Goal: Task Accomplishment & Management: Manage account settings

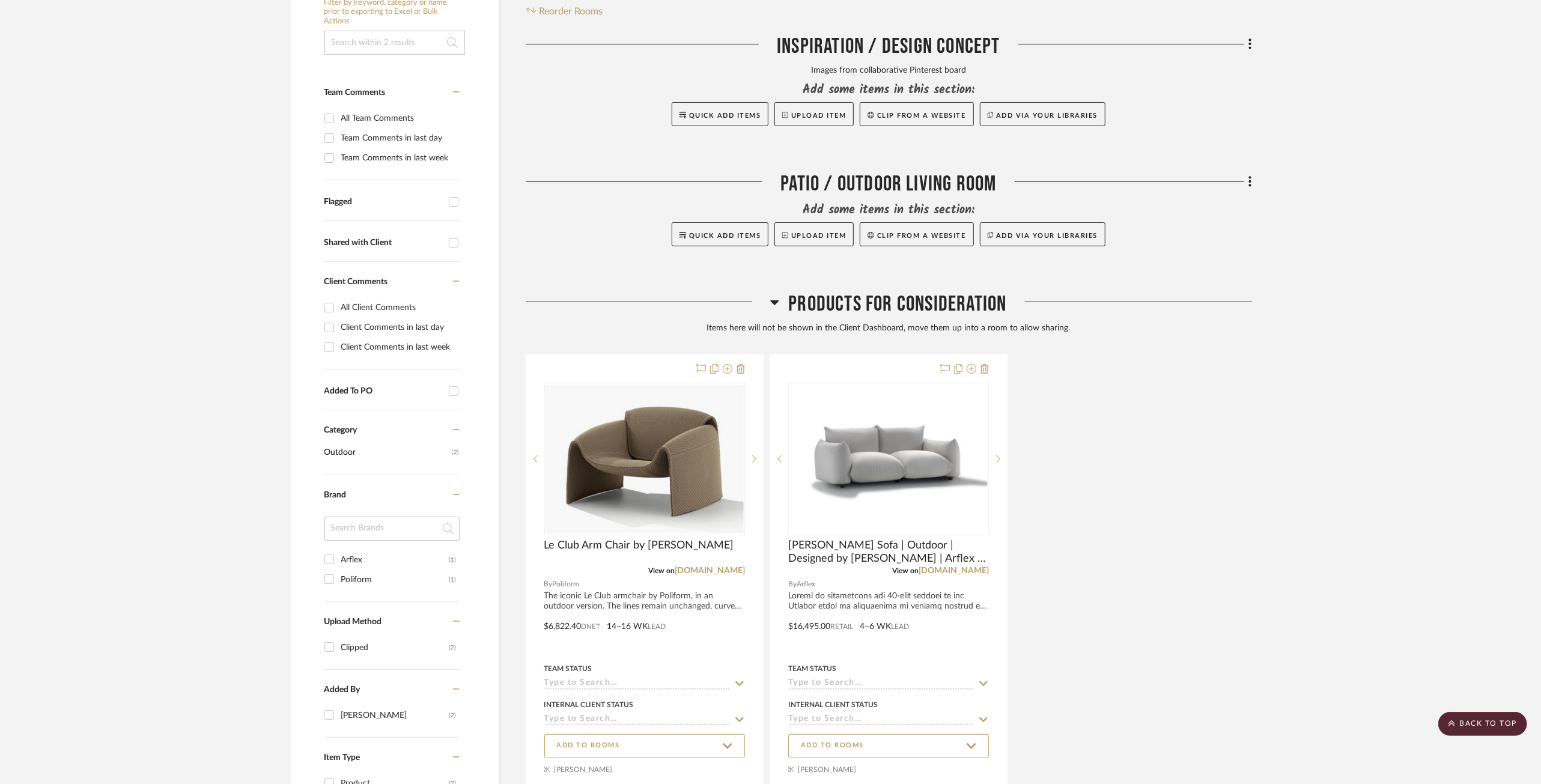
scroll to position [189, 0]
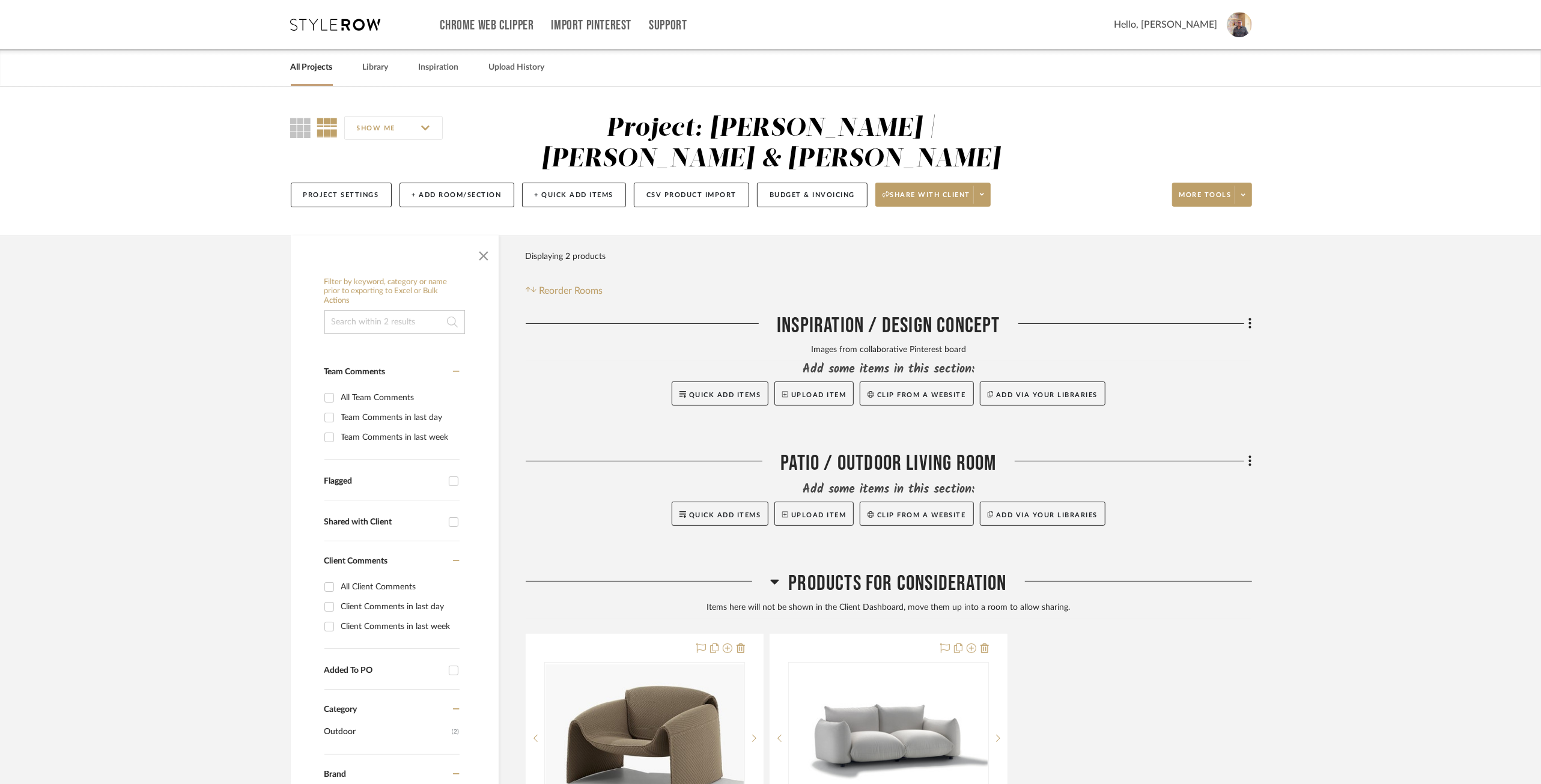
scroll to position [493, 0]
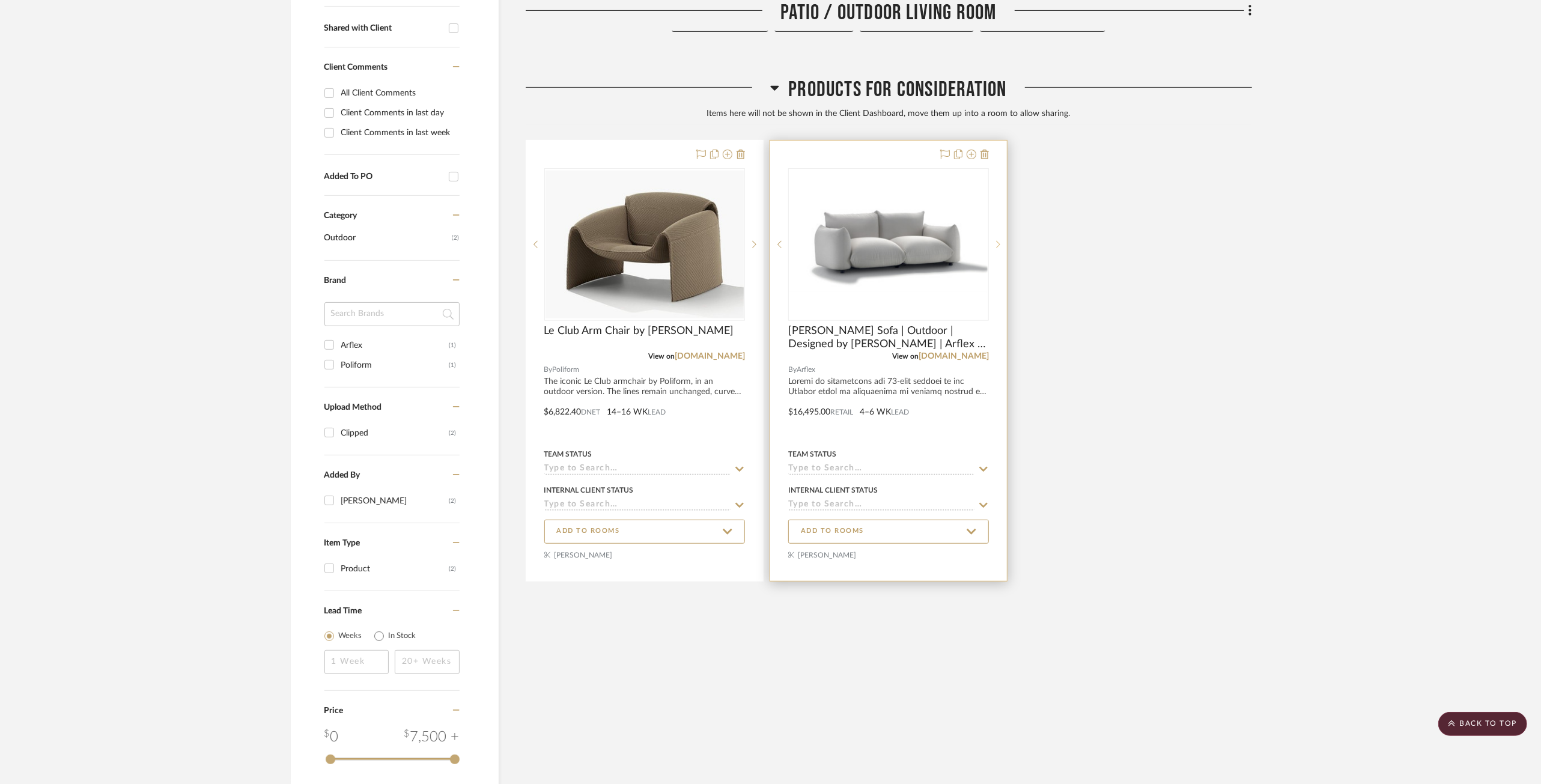
click at [996, 240] on icon at bounding box center [998, 244] width 4 height 8
click at [777, 240] on icon at bounding box center [779, 244] width 4 height 8
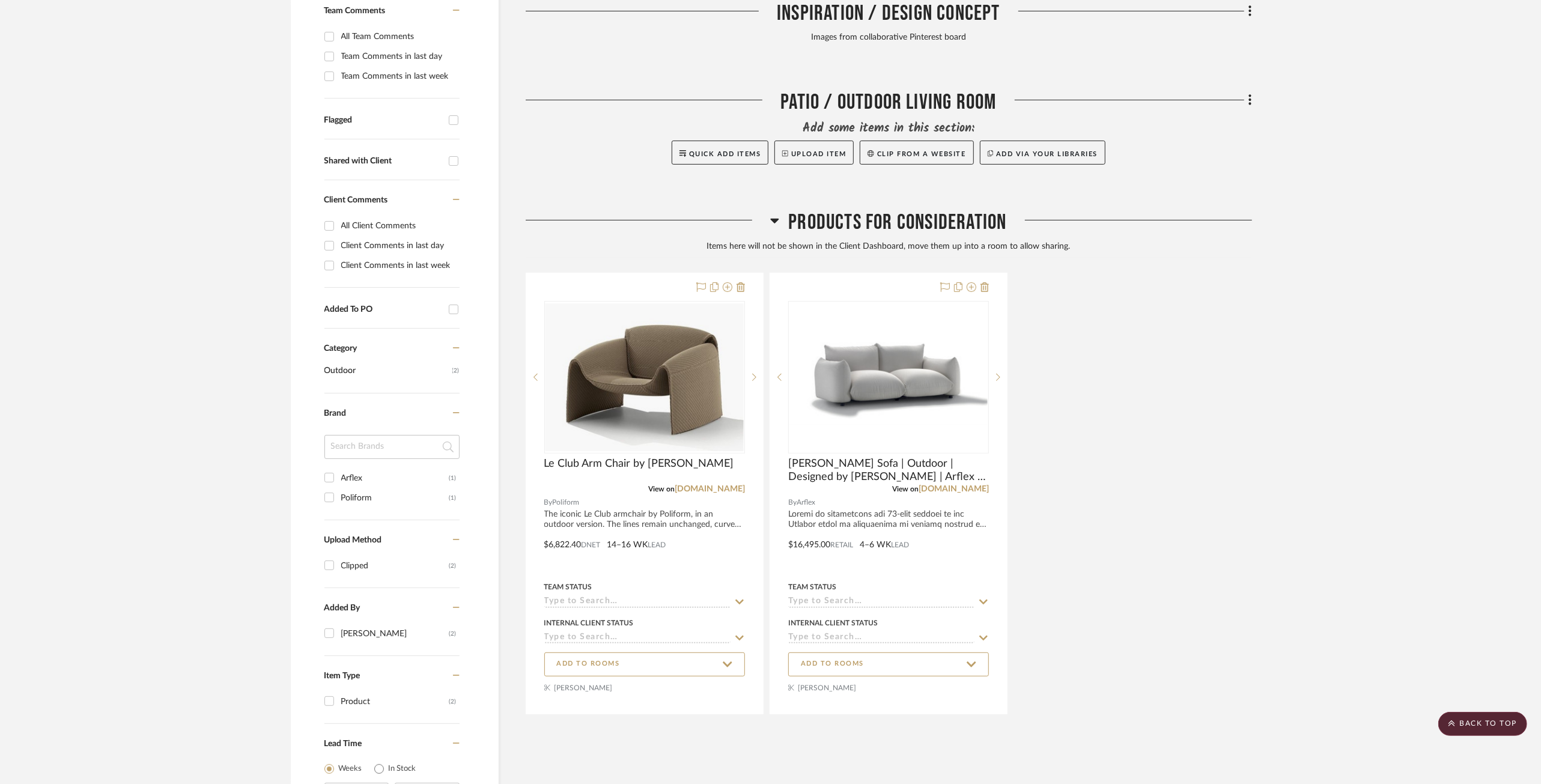
scroll to position [380, 0]
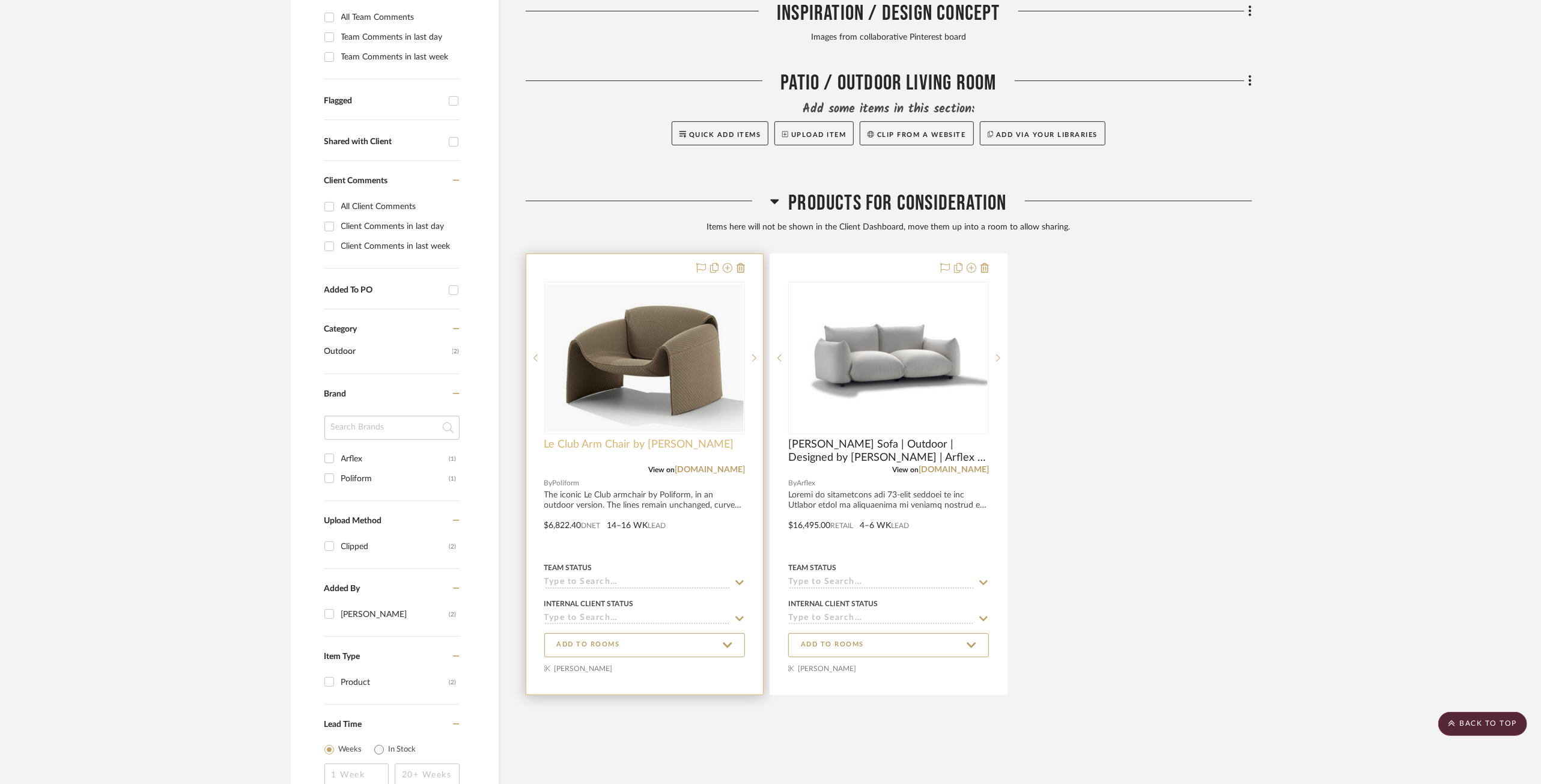
click at [649, 438] on span "Le Club Arm Chair by Jean-Marie Massaud" at bounding box center [639, 444] width 190 height 13
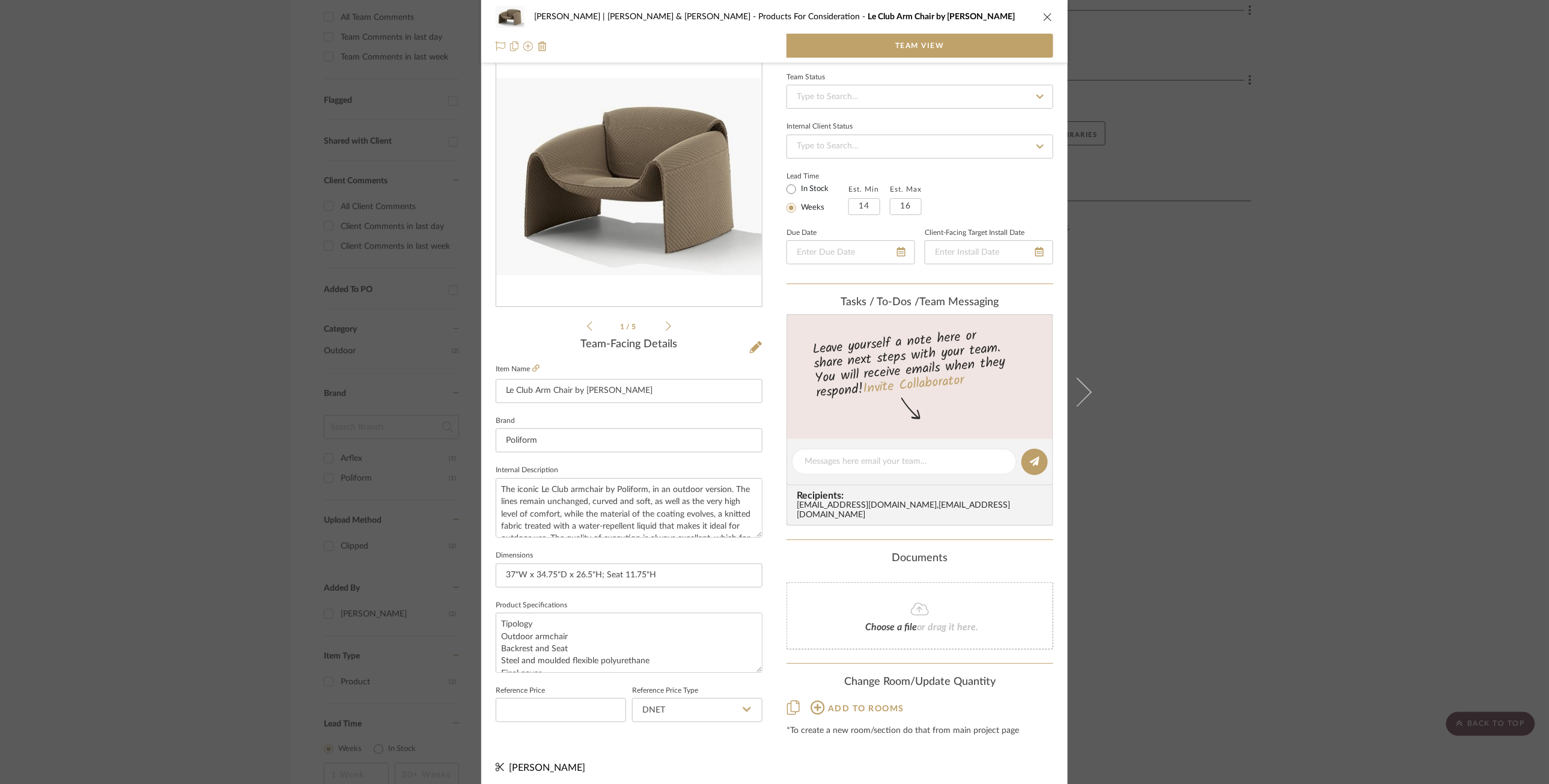
scroll to position [39, 0]
click at [1043, 16] on icon "close" at bounding box center [1048, 17] width 10 height 10
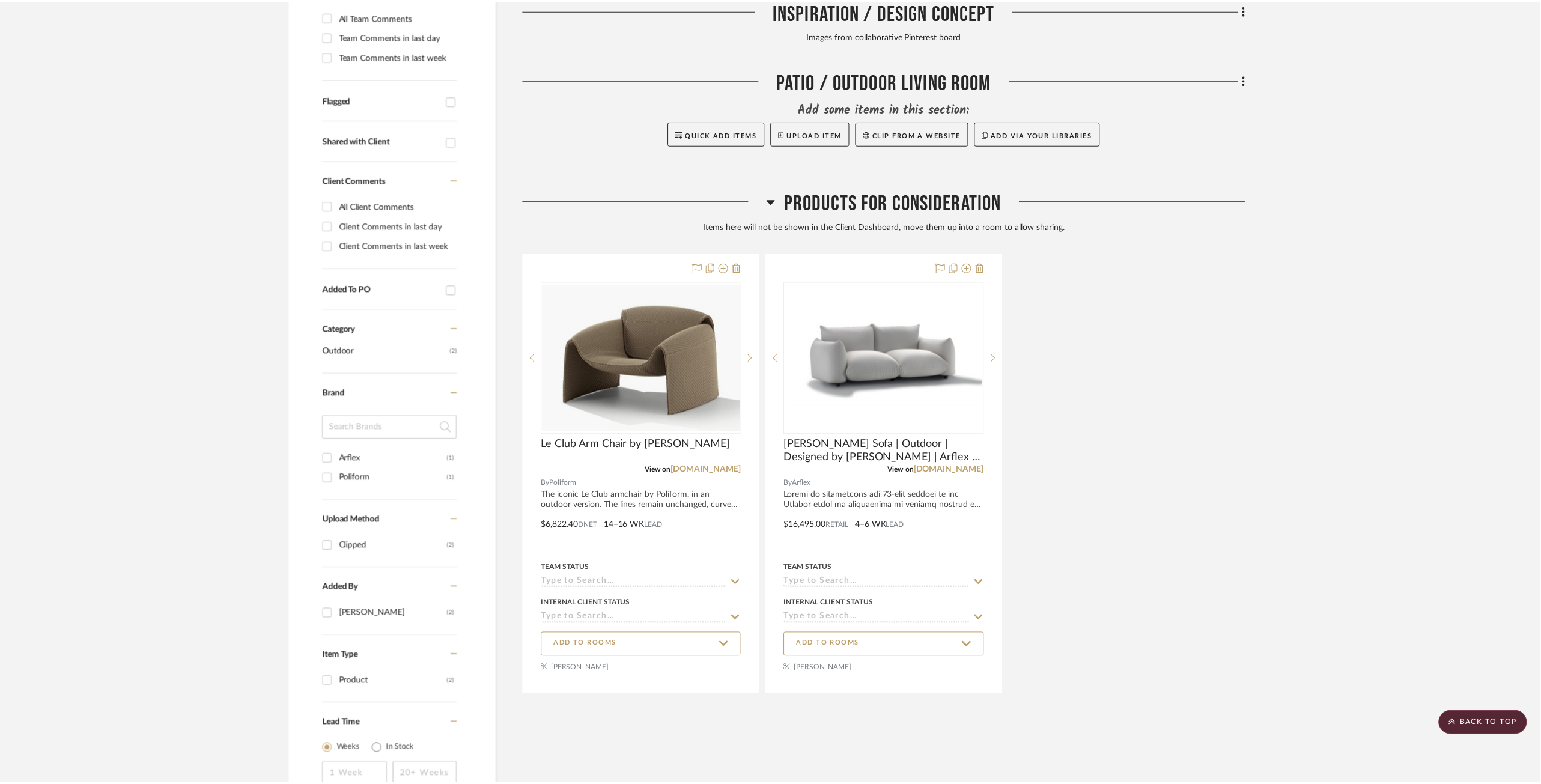
scroll to position [380, 0]
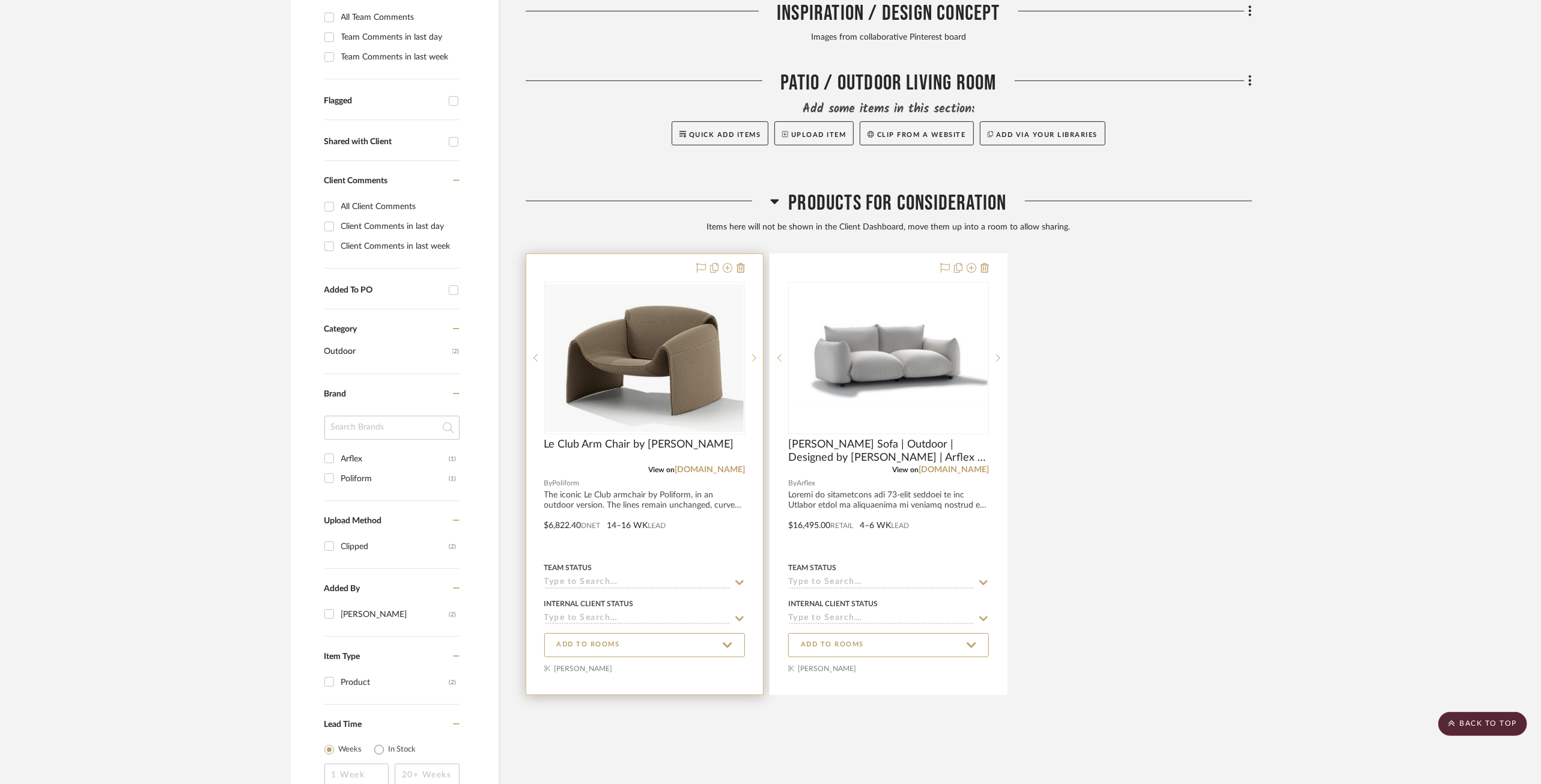
click at [608, 494] on div at bounding box center [645, 474] width 237 height 440
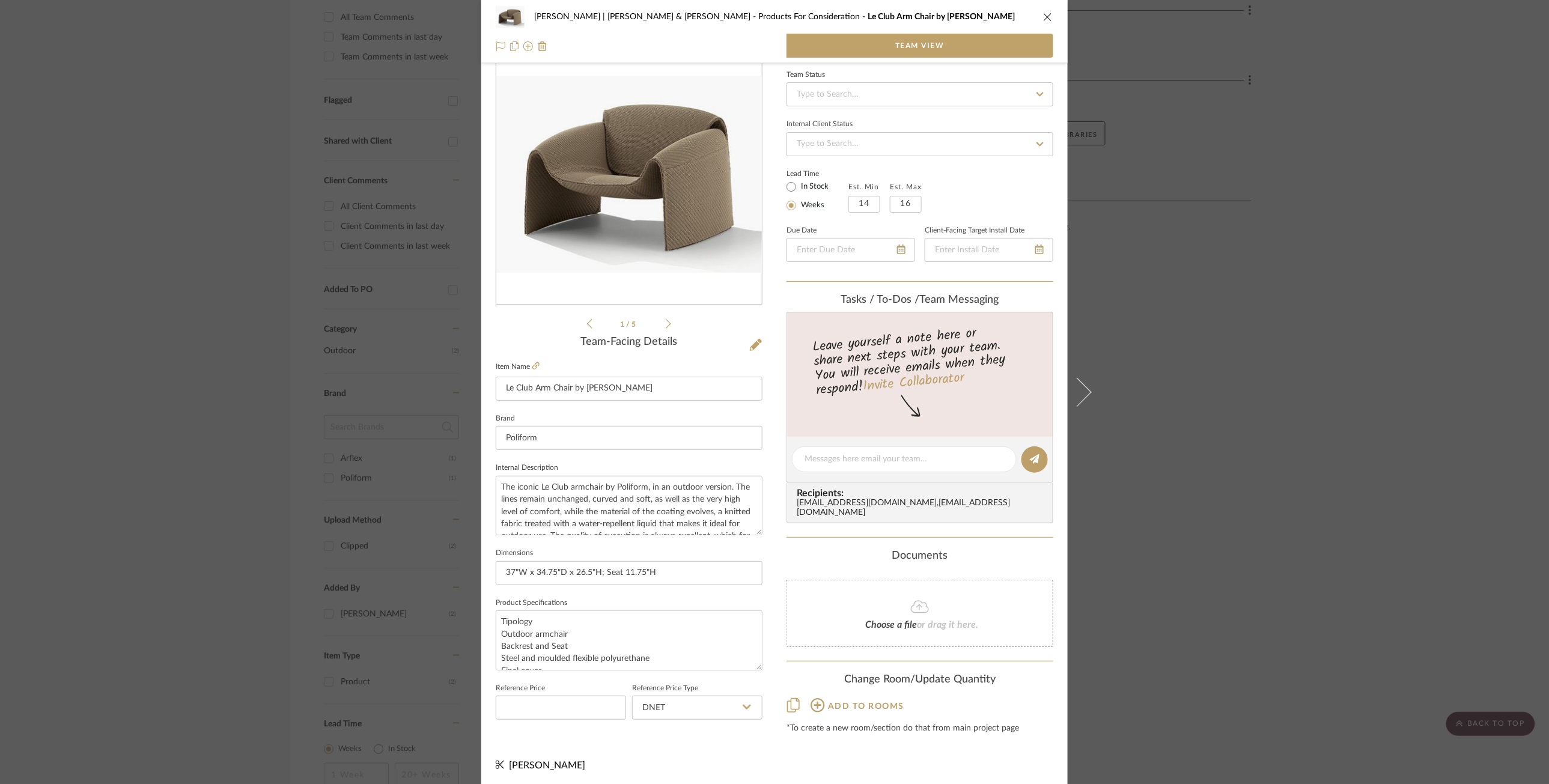
scroll to position [0, 0]
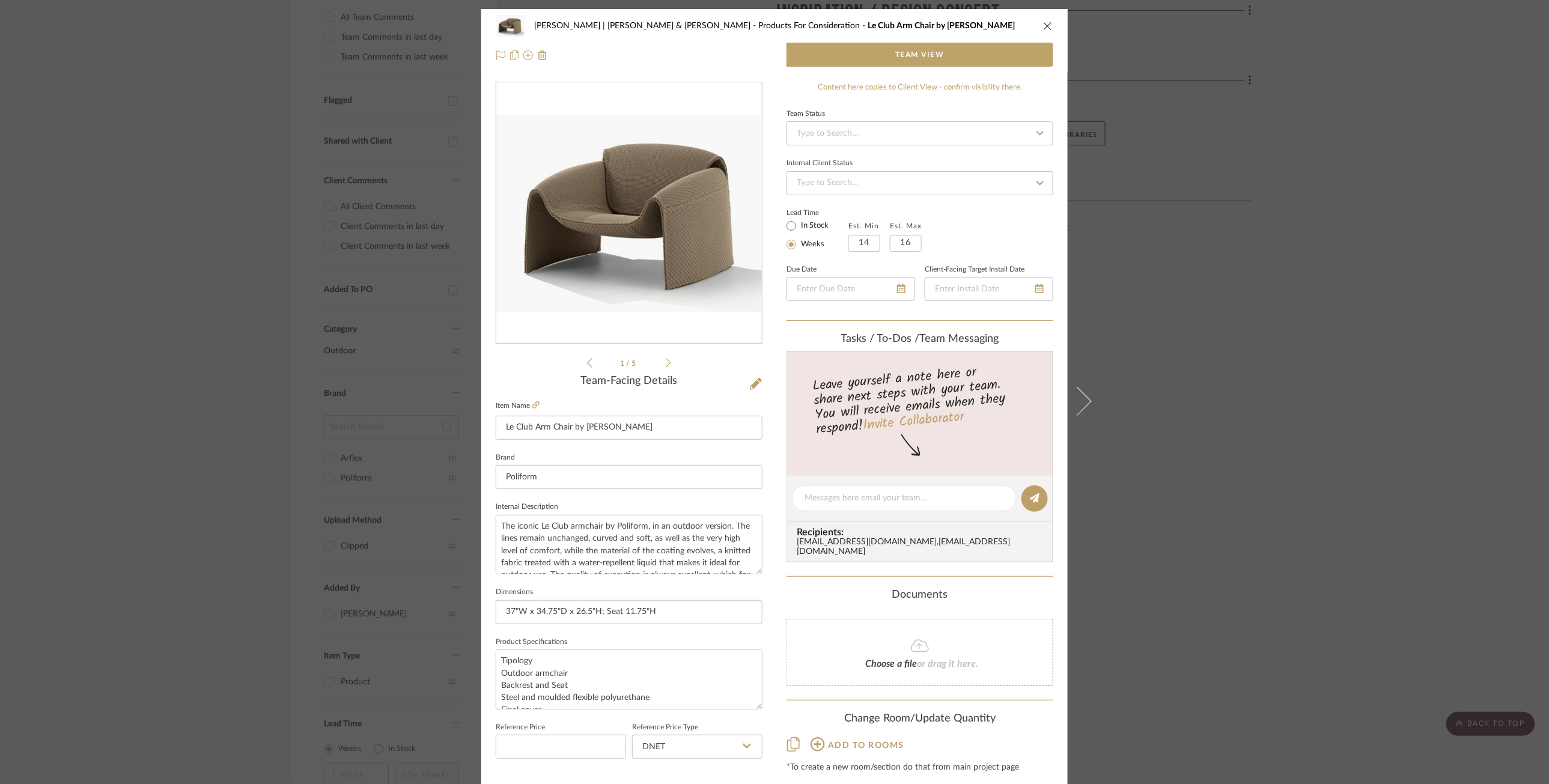
click at [903, 51] on span "Team View" at bounding box center [919, 55] width 49 height 24
click at [514, 746] on input at bounding box center [560, 746] width 130 height 24
type input "$8,528.00"
click at [746, 743] on icon at bounding box center [747, 745] width 8 height 5
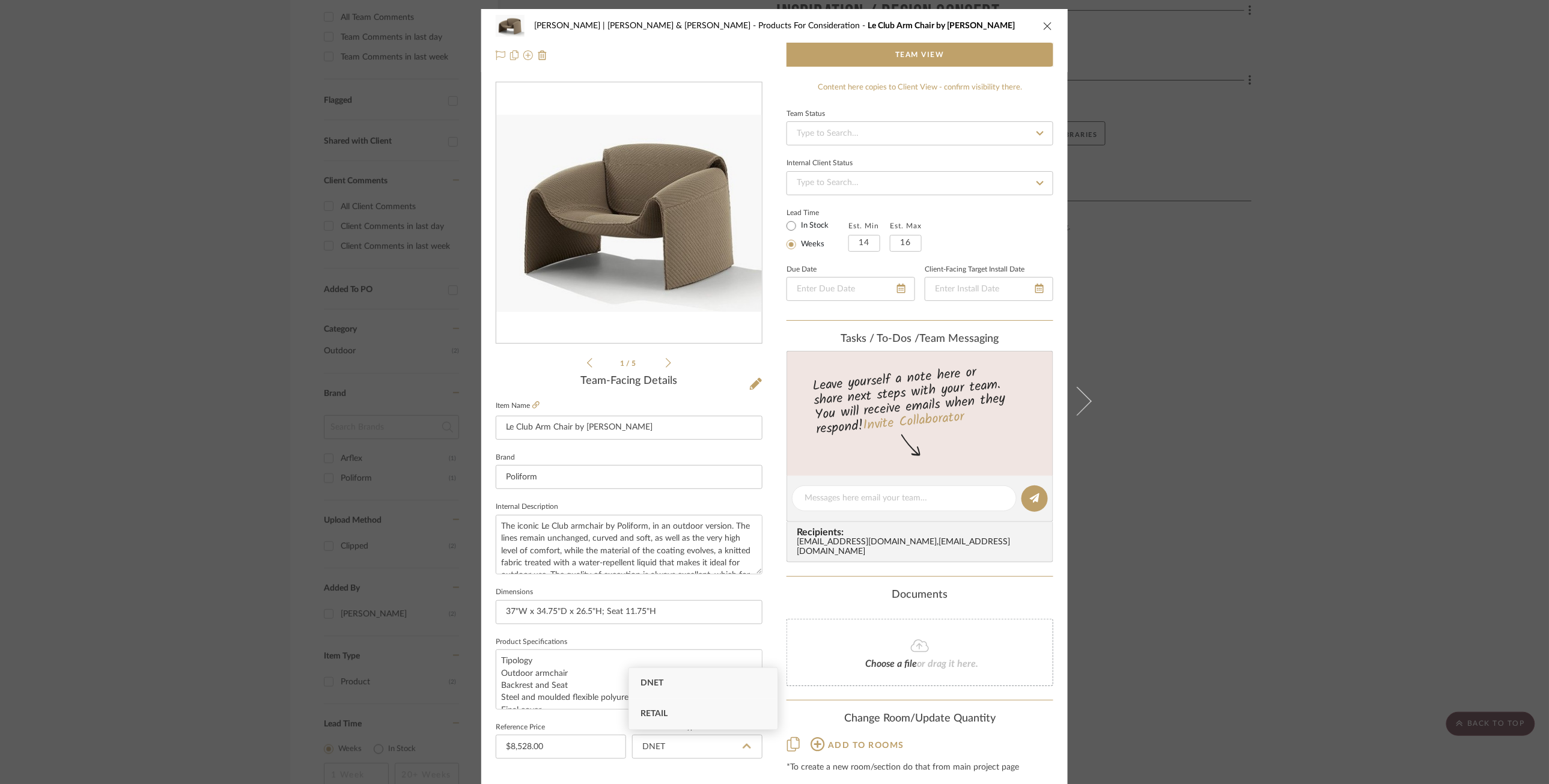
click at [651, 712] on span "Retail" at bounding box center [654, 713] width 27 height 8
type input "Retail"
click at [1045, 24] on icon "close" at bounding box center [1048, 26] width 10 height 10
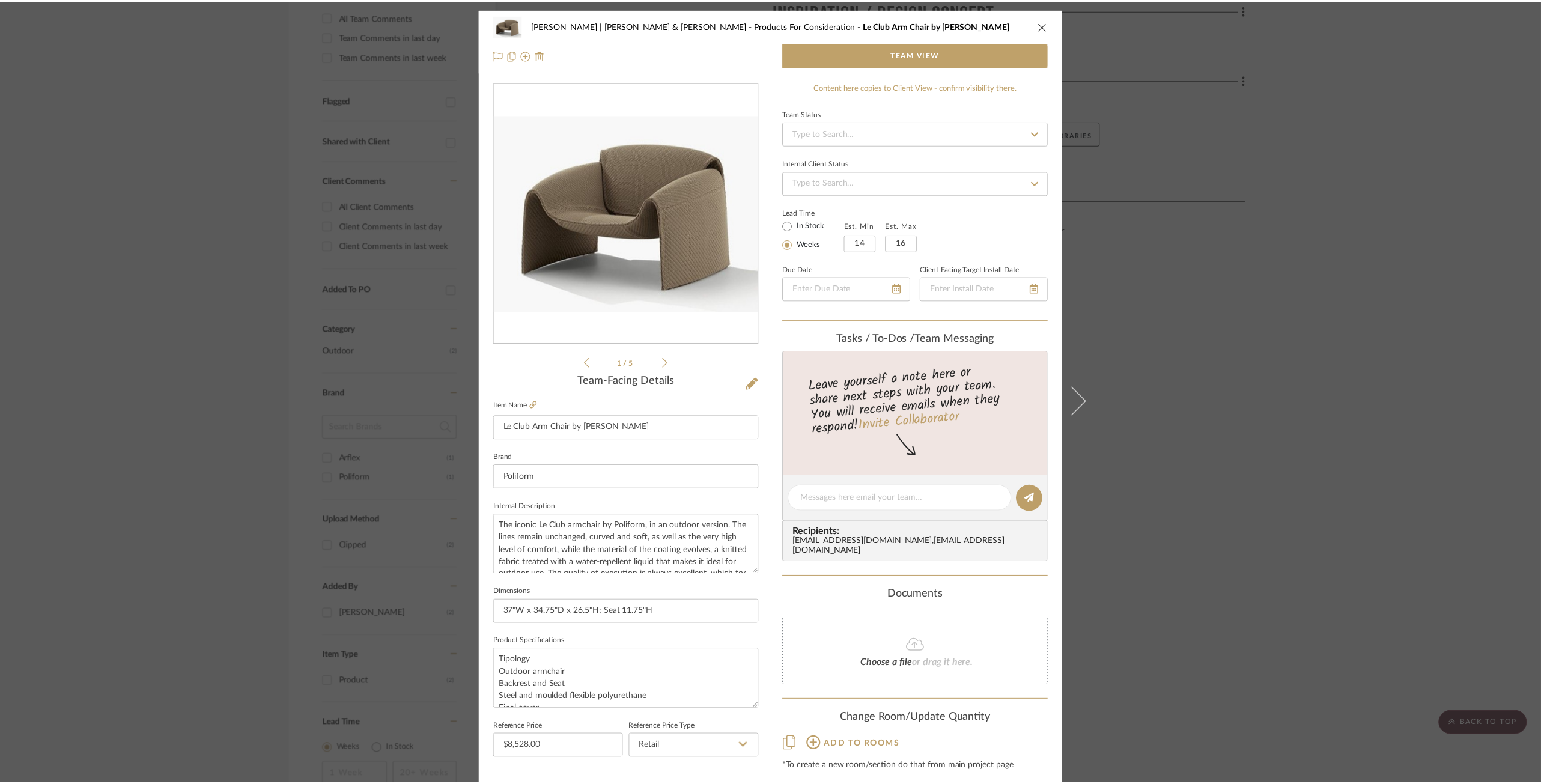
scroll to position [380, 0]
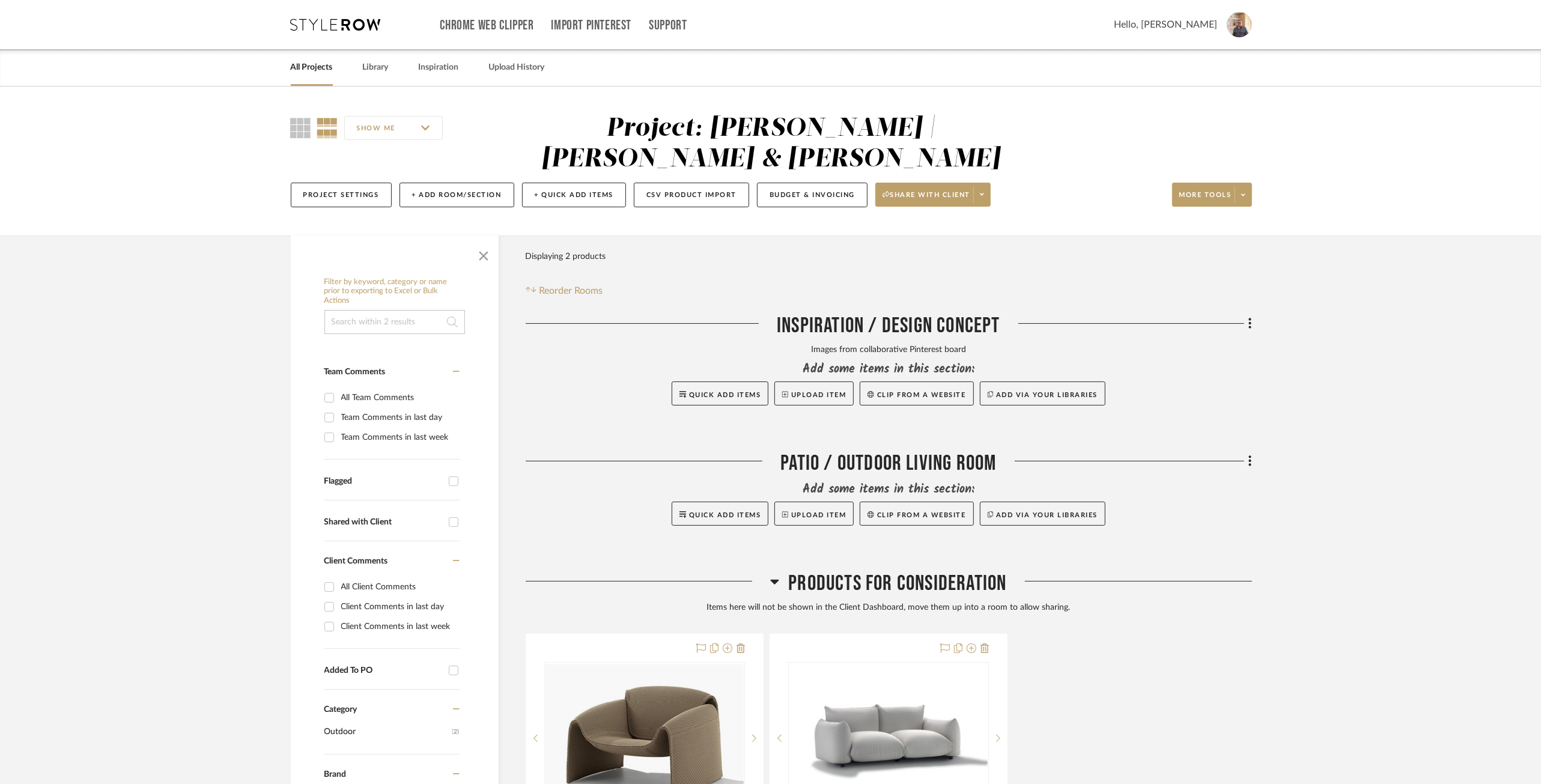
click at [425, 128] on input "SHOW ME" at bounding box center [393, 127] width 99 height 24
click at [360, 160] on input "checkbox" at bounding box center [360, 159] width 10 height 10
checkbox input "false"
click at [208, 385] on project-details-page "SHOW ME Project: Dunham | Glenn & Mark Project Settings + Add Room/Section + Qu…" at bounding box center [770, 685] width 1541 height 1196
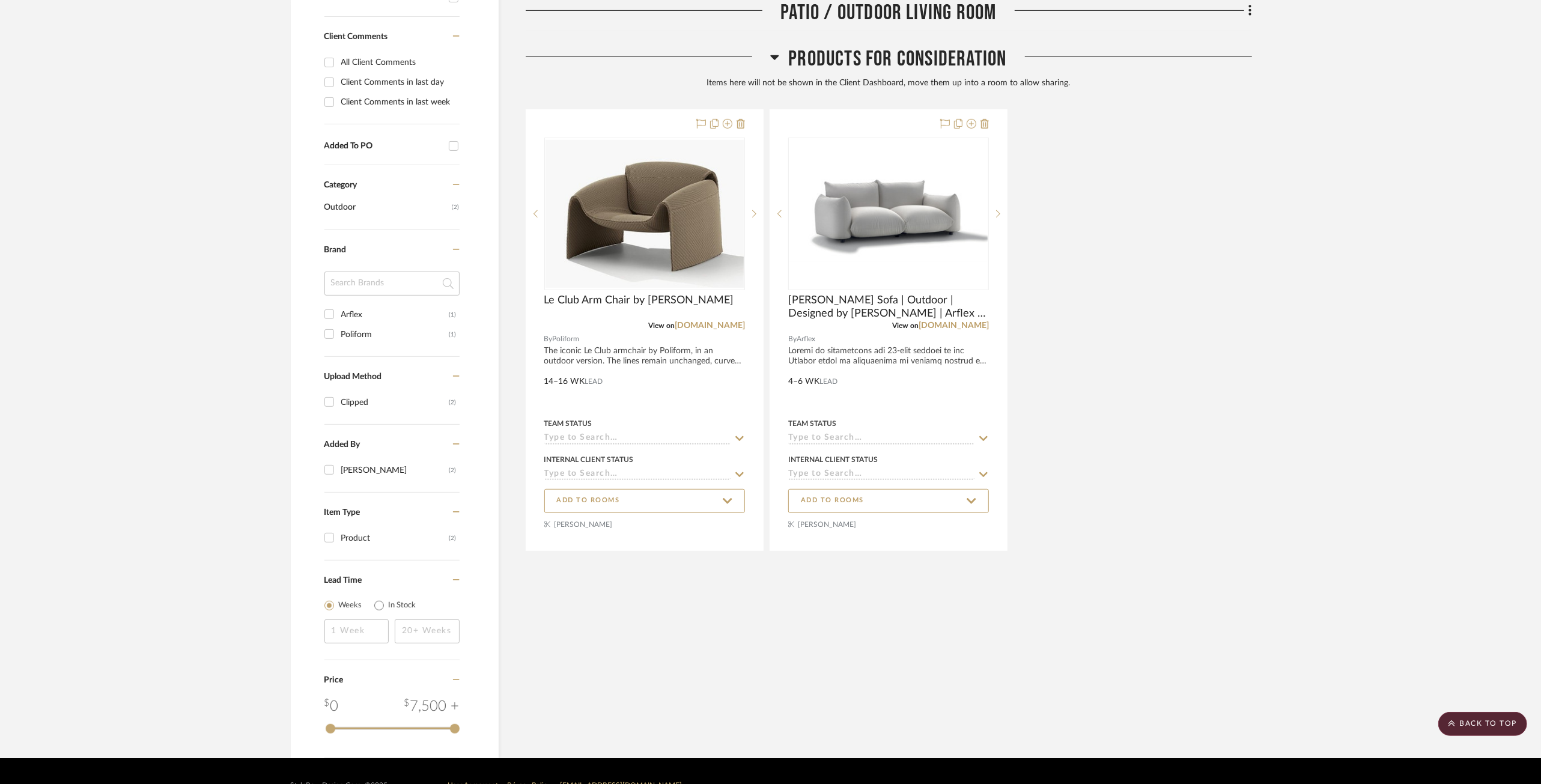
scroll to position [521, 0]
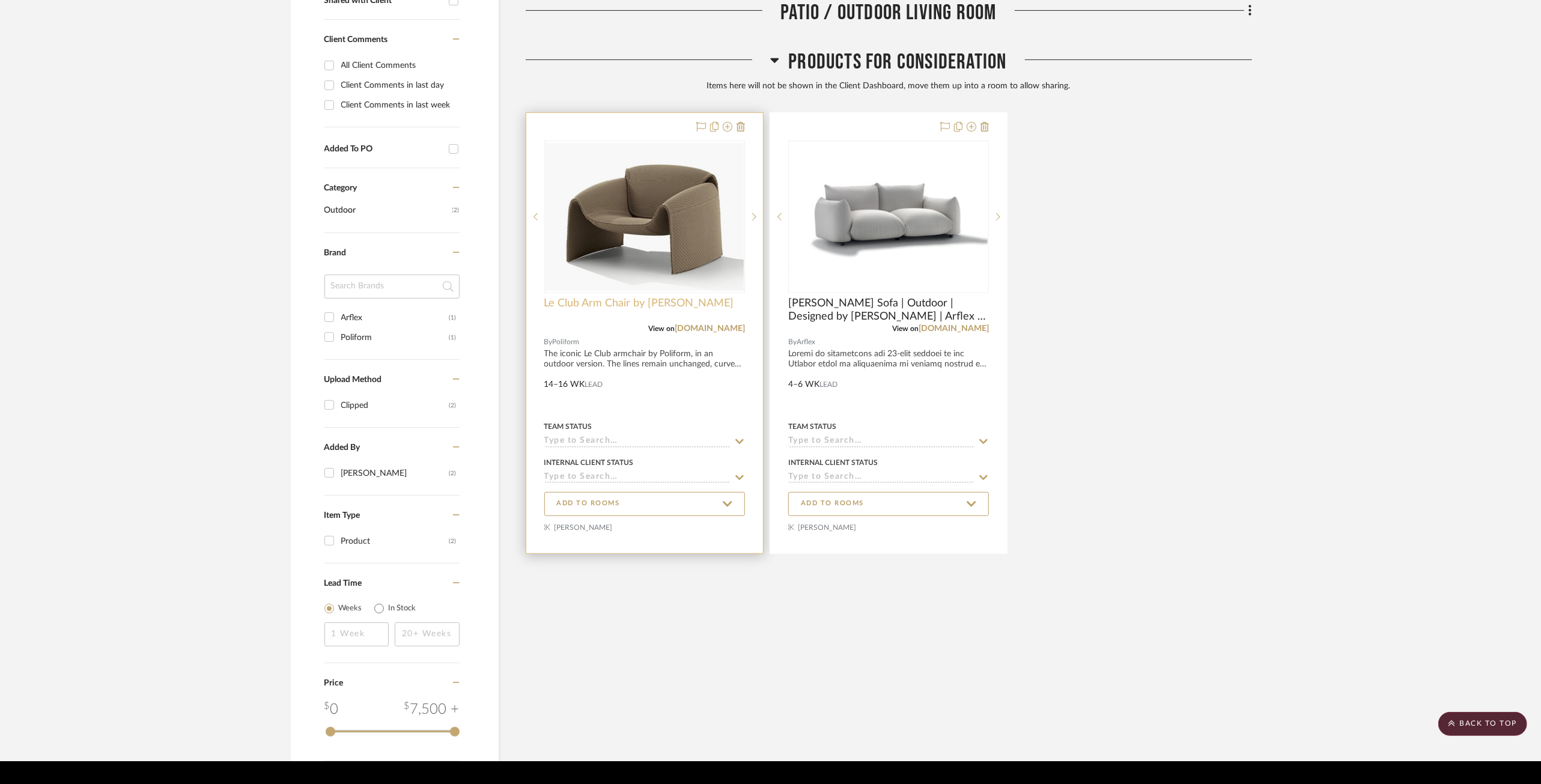
click at [611, 296] on span "Le Club Arm Chair by Jean-Marie Massaud" at bounding box center [639, 302] width 190 height 13
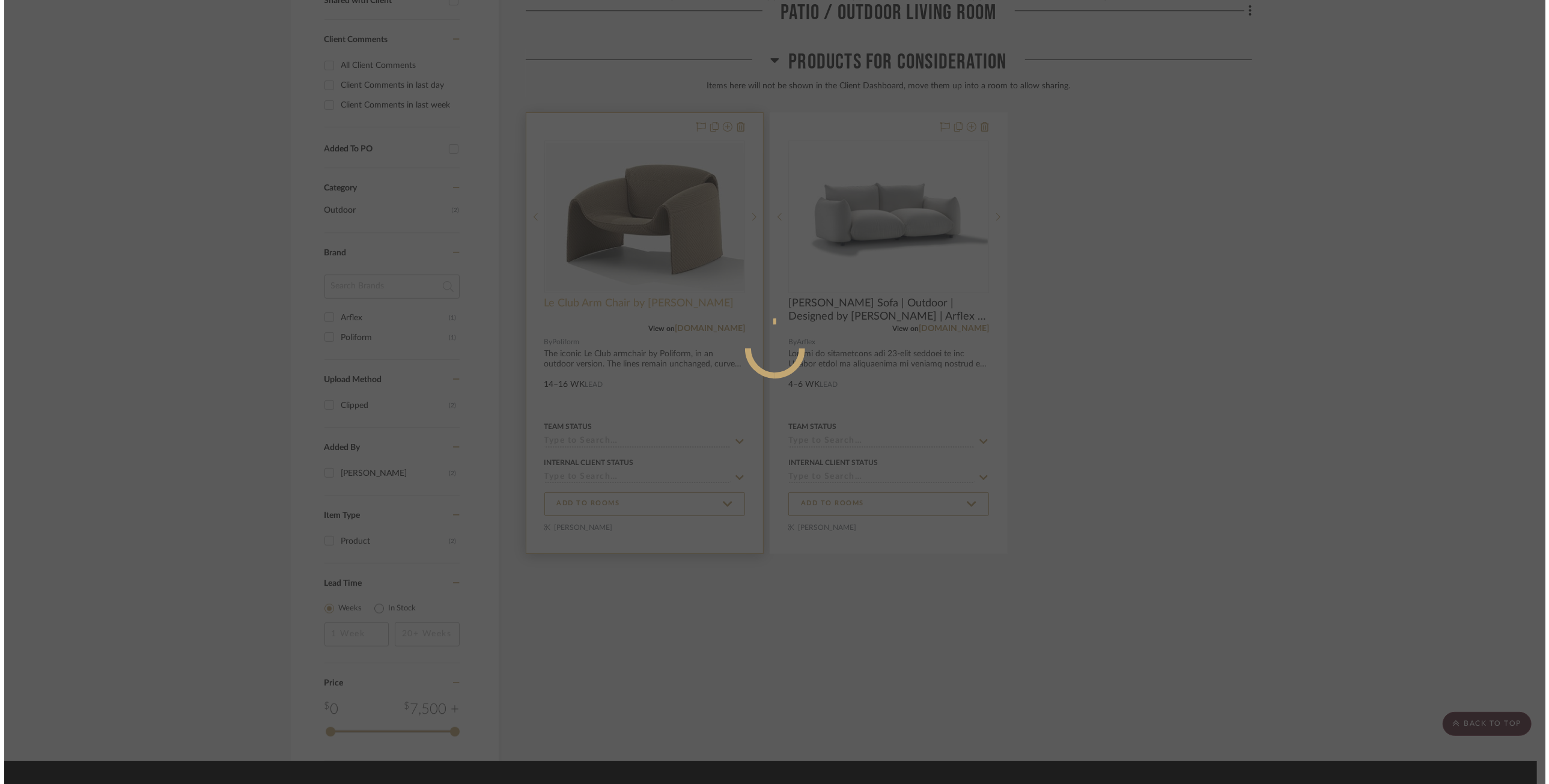
scroll to position [0, 0]
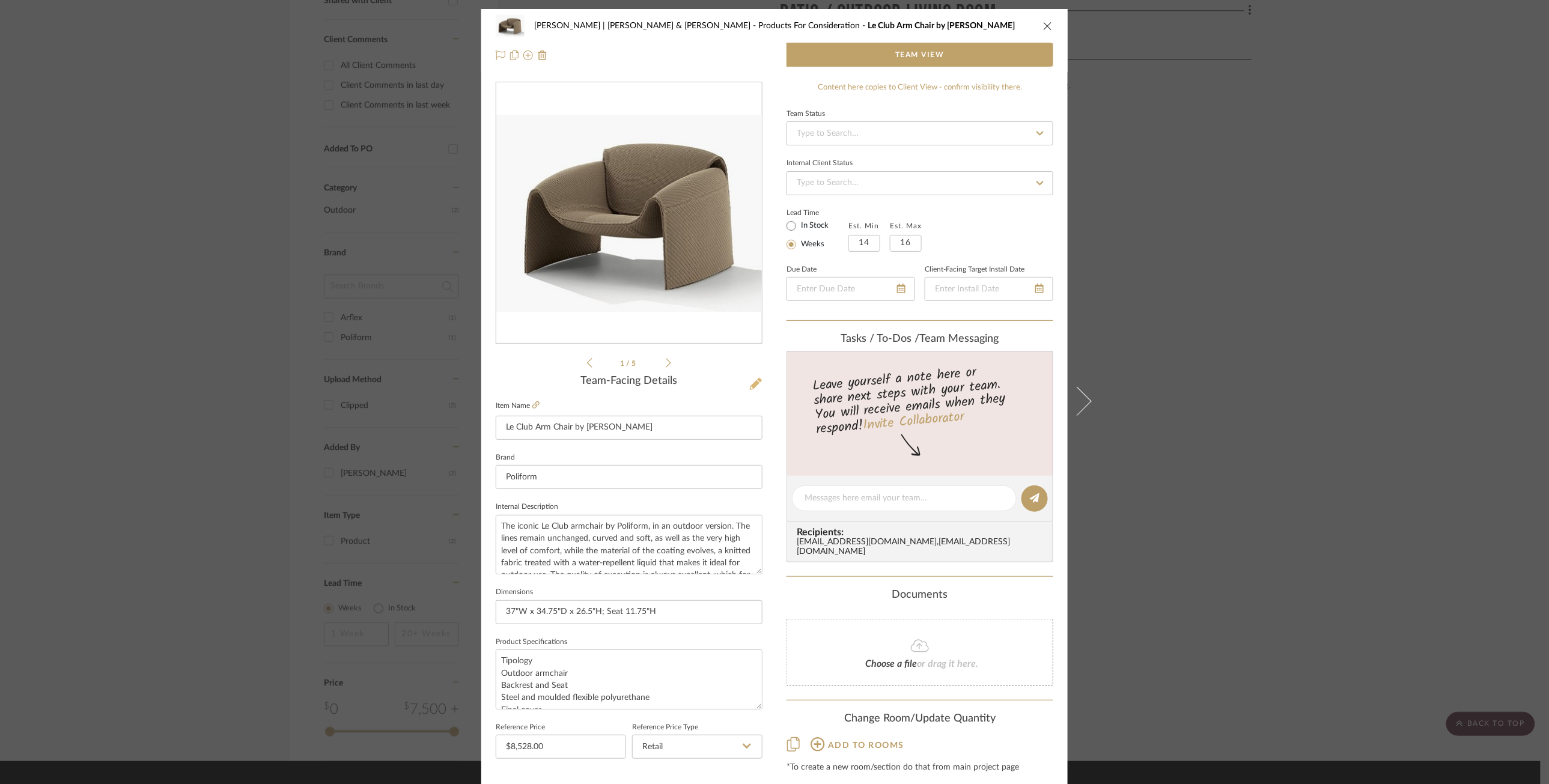
click at [753, 382] on icon at bounding box center [756, 384] width 12 height 12
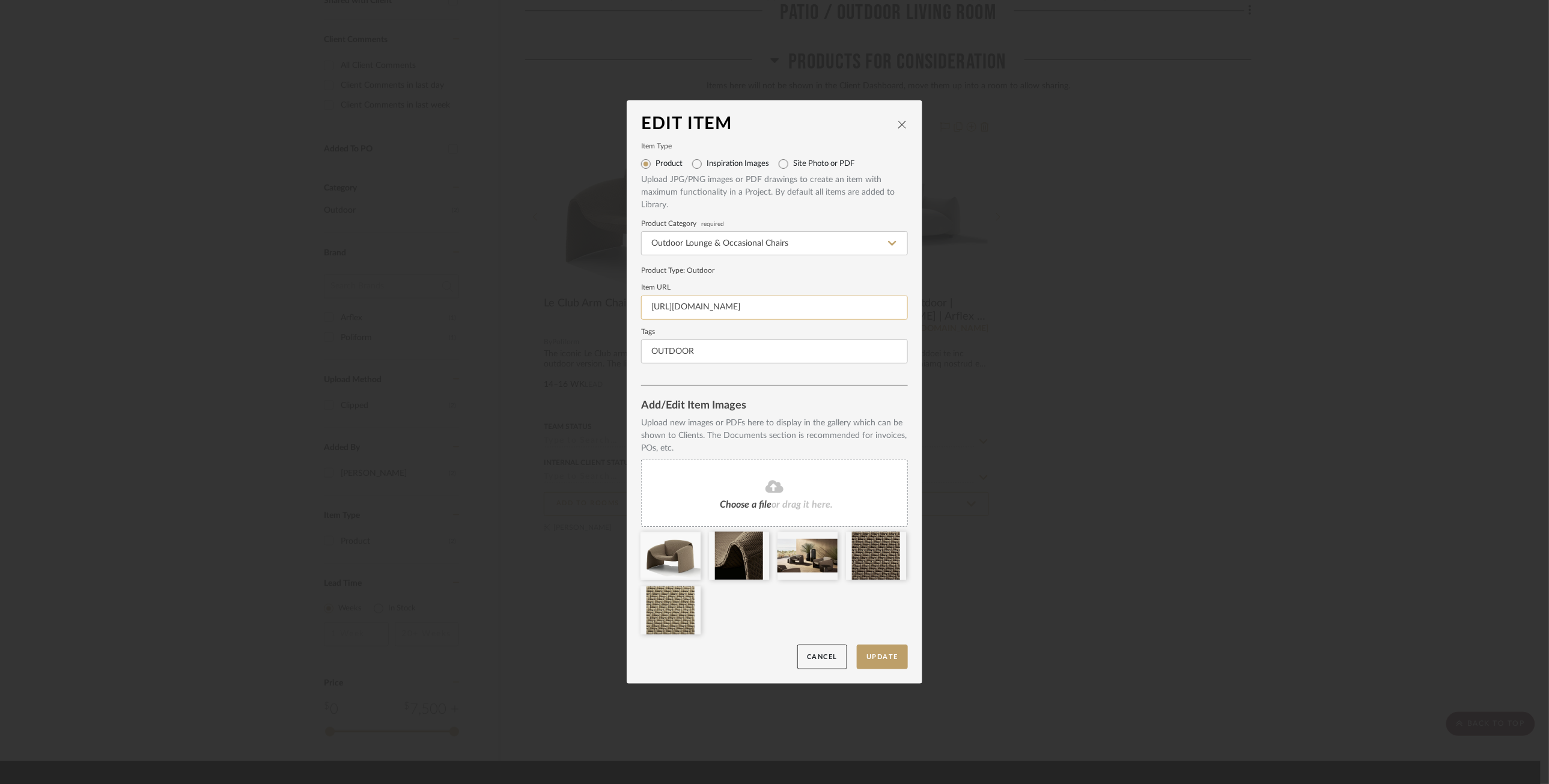
click at [684, 302] on input "https://mail.google.com/mail/u/1/#inbox/FMfcgzQcpKcLTJldrQCqJmJvgrTZqNPC" at bounding box center [774, 307] width 267 height 24
paste input "www.poliform.it/en-us/products/le-club-2/"
type input "https://www.poliform.it/en-us/products/le-club-2/"
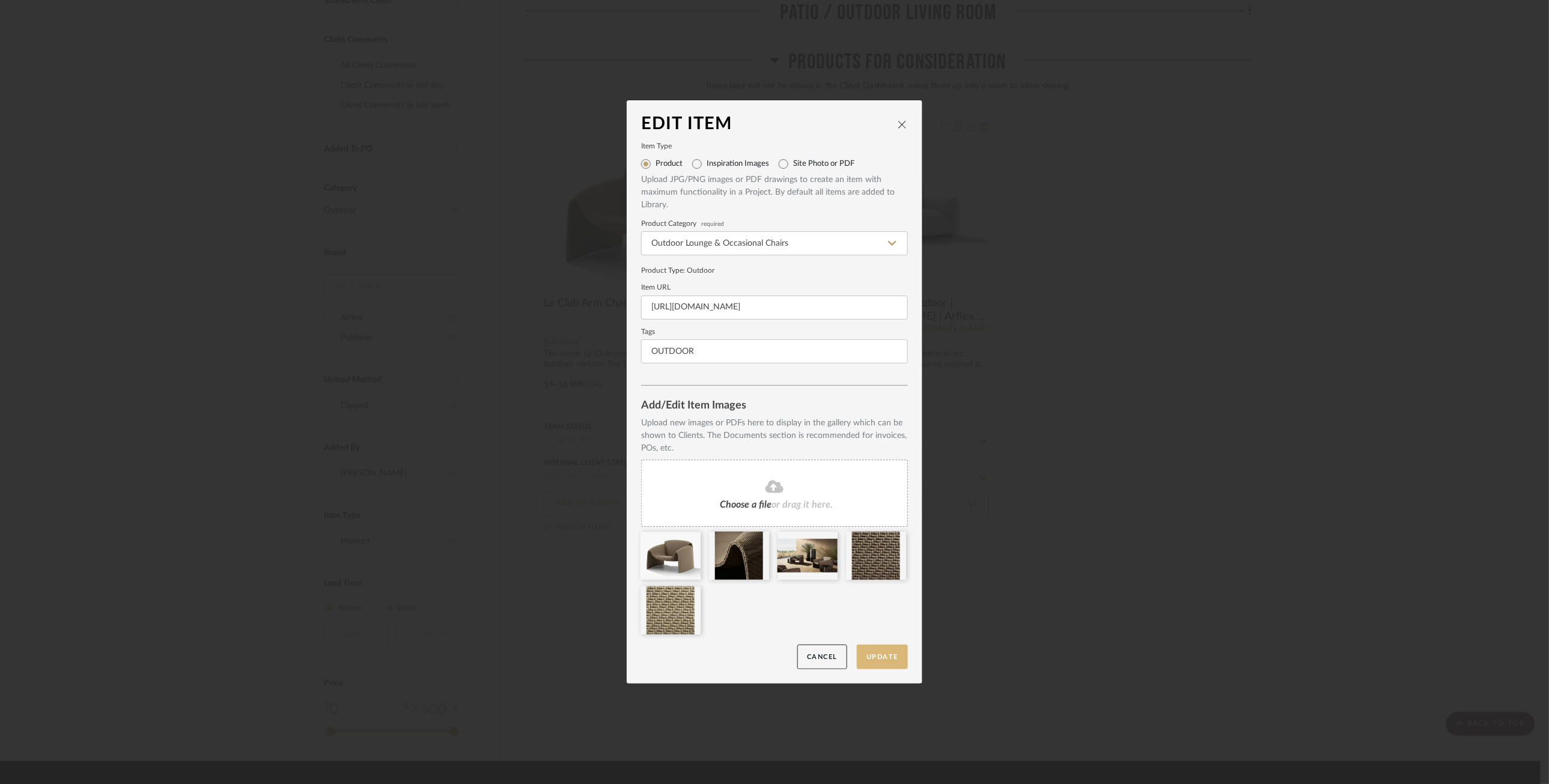
click at [880, 655] on button "Update" at bounding box center [882, 657] width 51 height 25
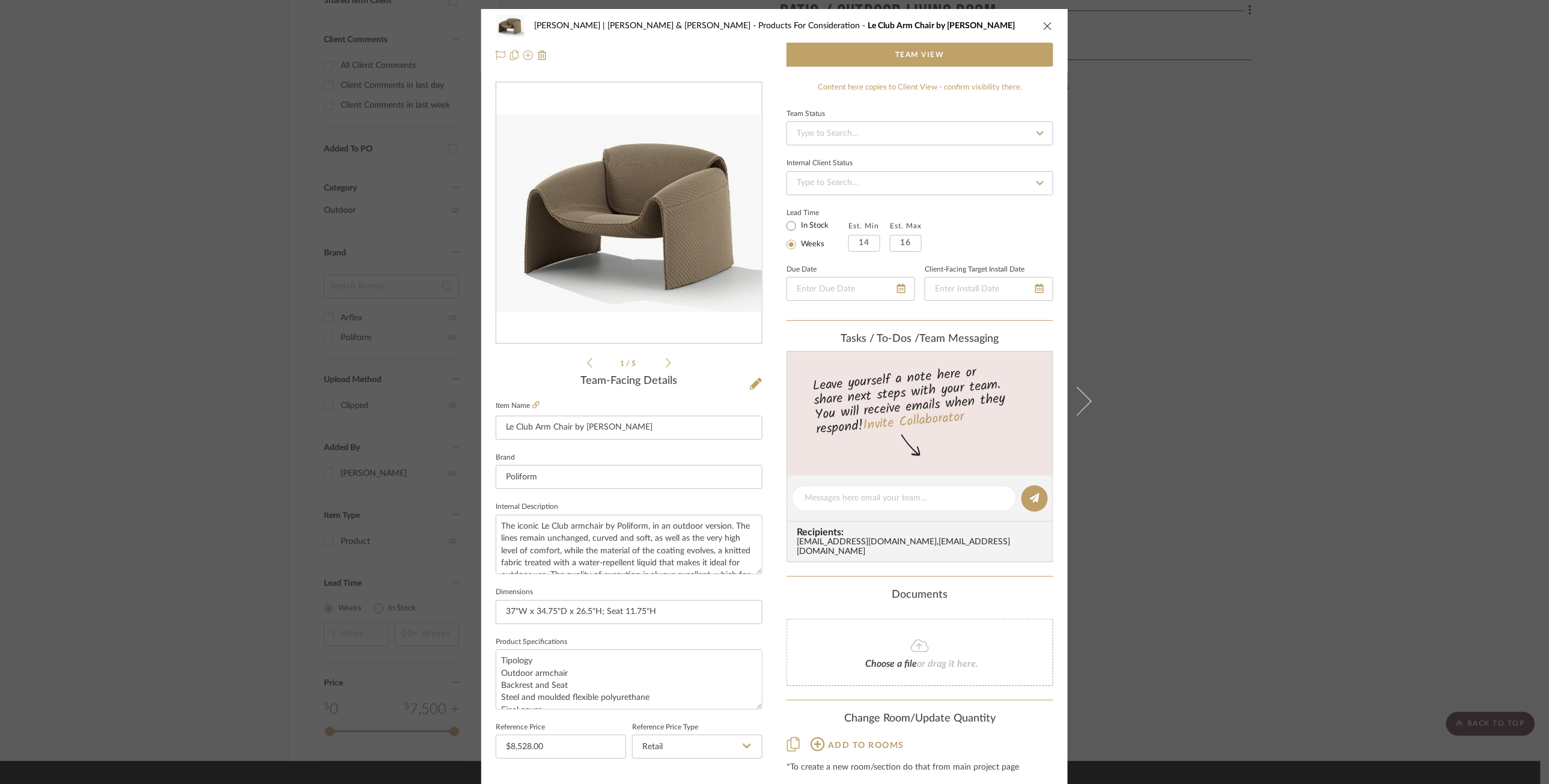
click at [1044, 24] on icon "close" at bounding box center [1048, 26] width 10 height 10
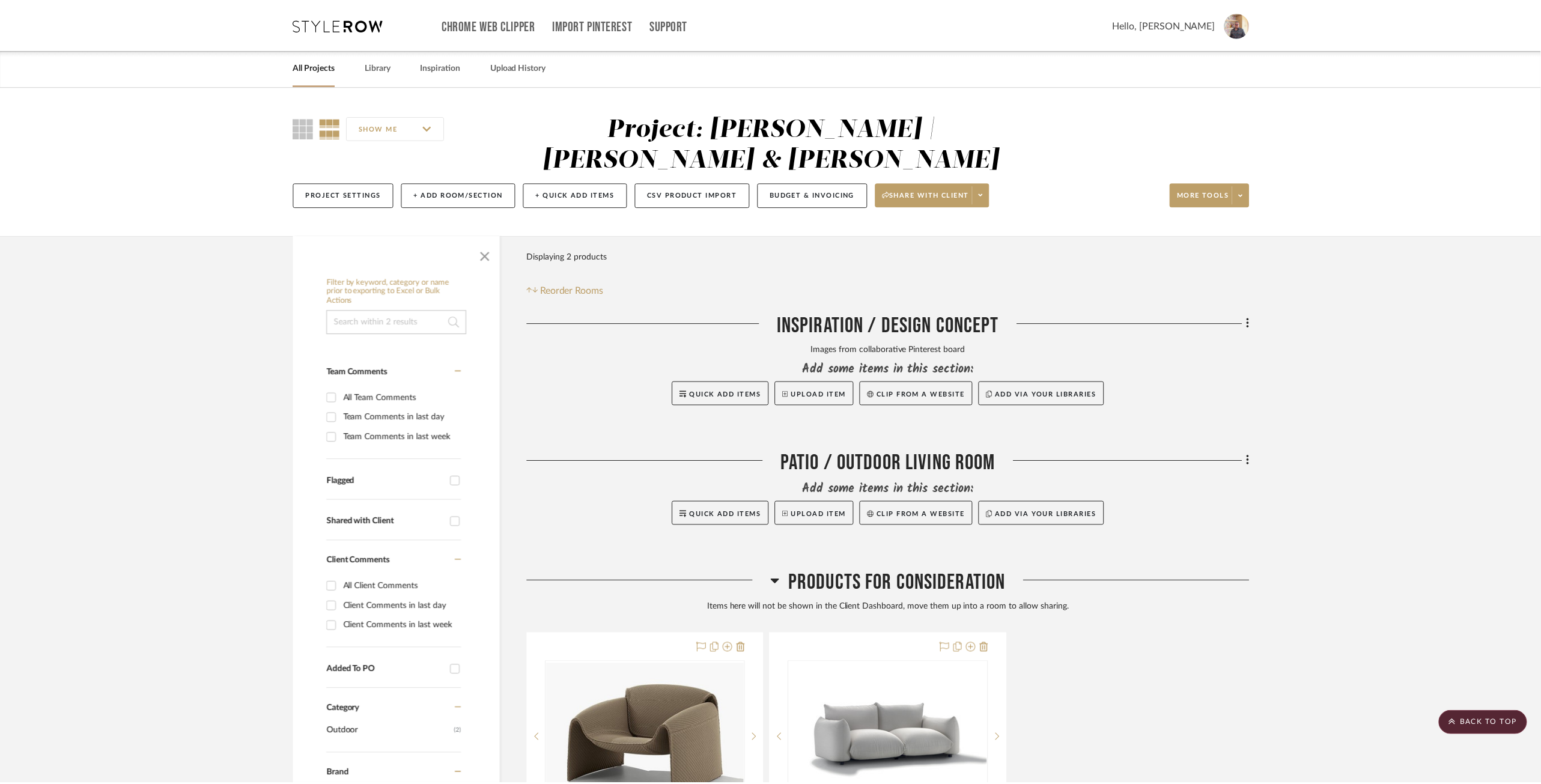
scroll to position [521, 0]
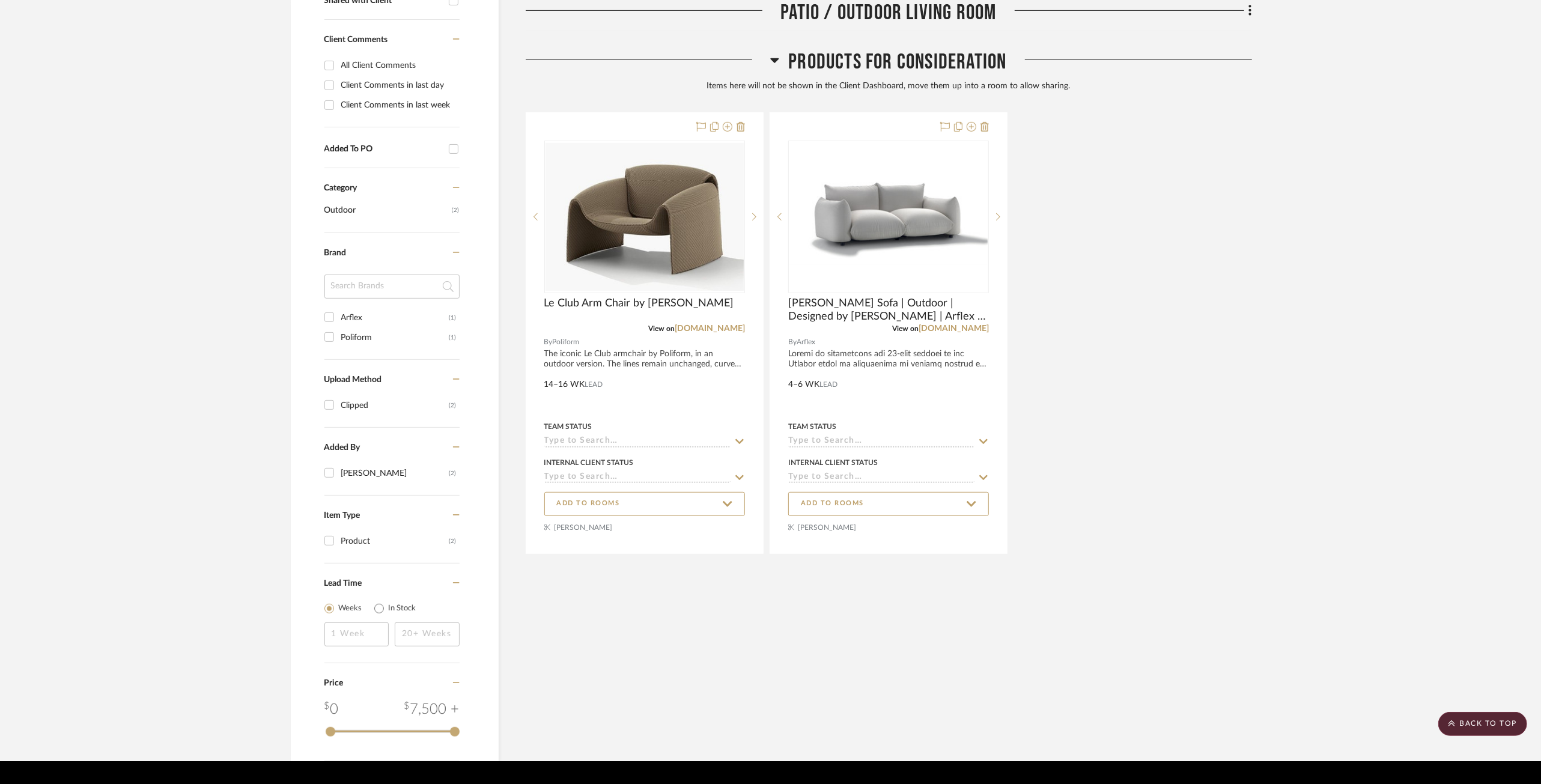
click at [1230, 394] on div "Le Club Arm Chair by Jean-Marie Massaud View on poliform.it By Poliform The ico…" at bounding box center [889, 333] width 727 height 442
